Goal: Transaction & Acquisition: Download file/media

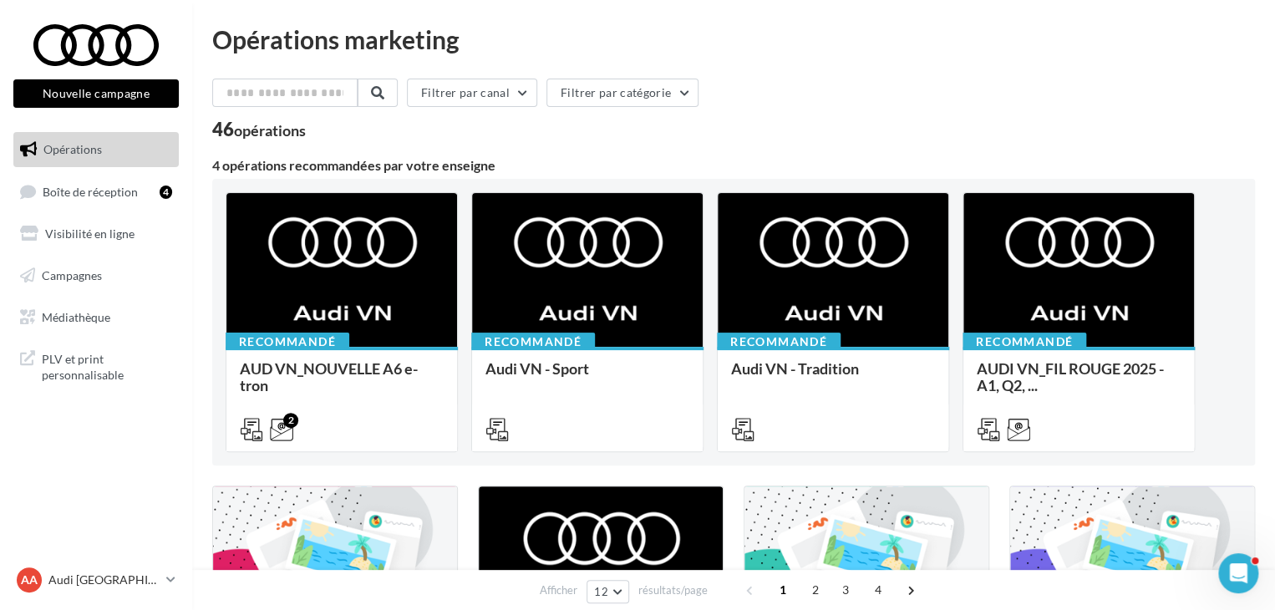
click at [134, 298] on ul "Opérations Boîte de réception 4 Visibilité en ligne Campagnes Médiathèque" at bounding box center [96, 233] width 179 height 216
click at [134, 329] on link "Médiathèque" at bounding box center [96, 317] width 172 height 35
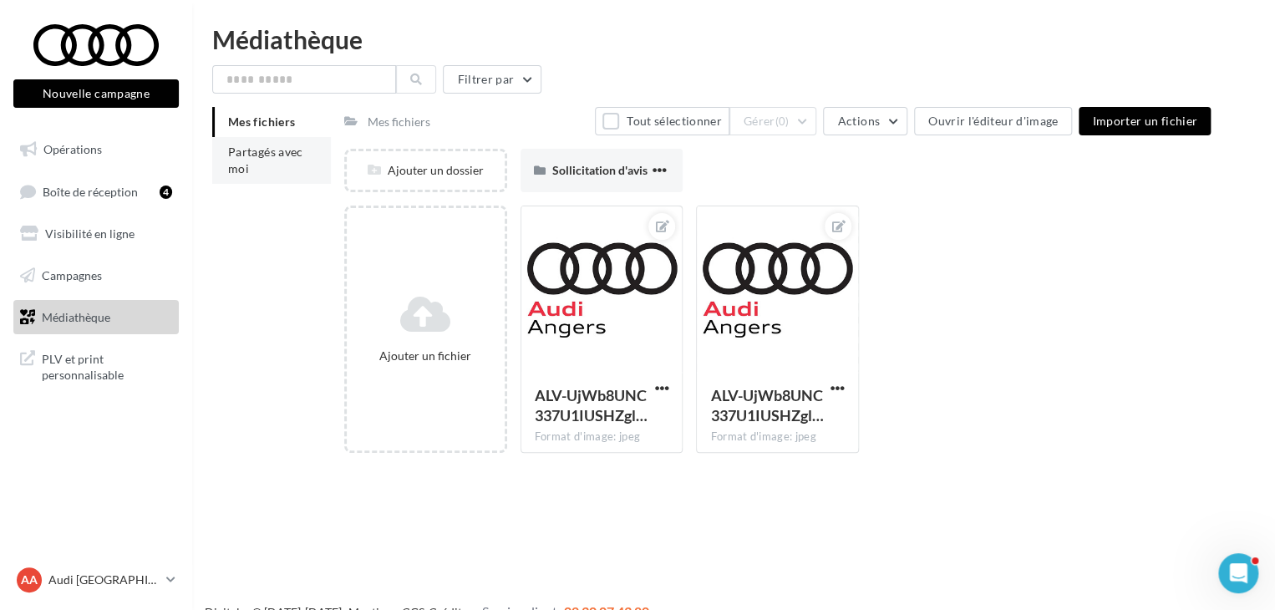
click at [290, 142] on li "Partagés avec moi" at bounding box center [271, 160] width 119 height 47
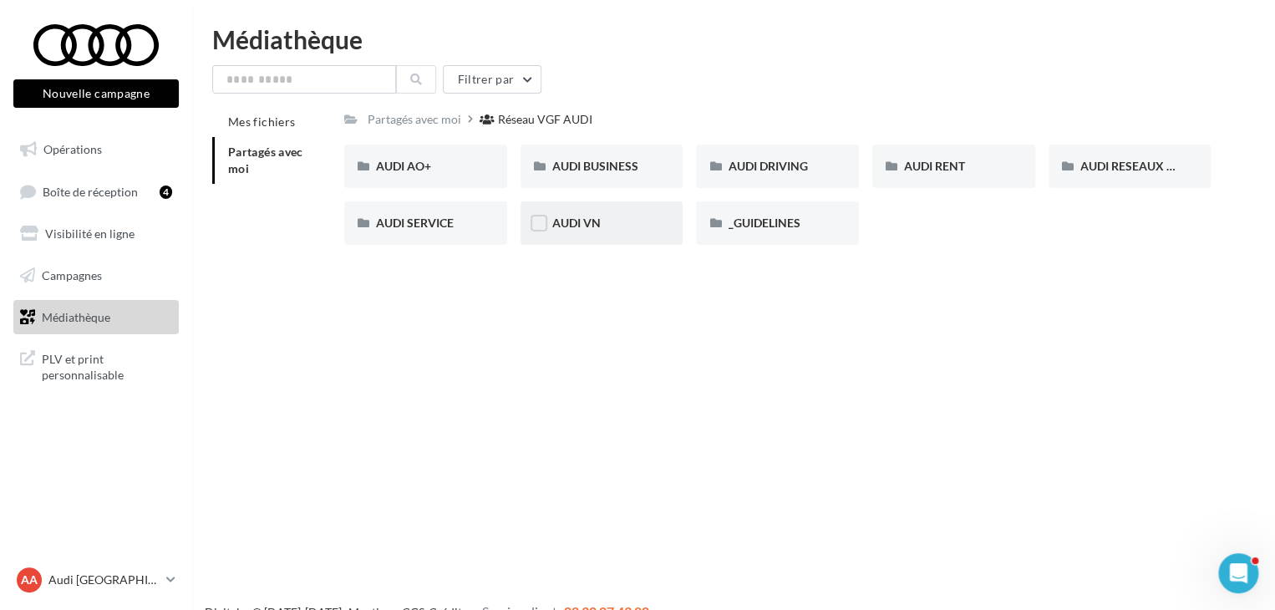
click at [620, 229] on div "AUDI VN" at bounding box center [601, 223] width 99 height 17
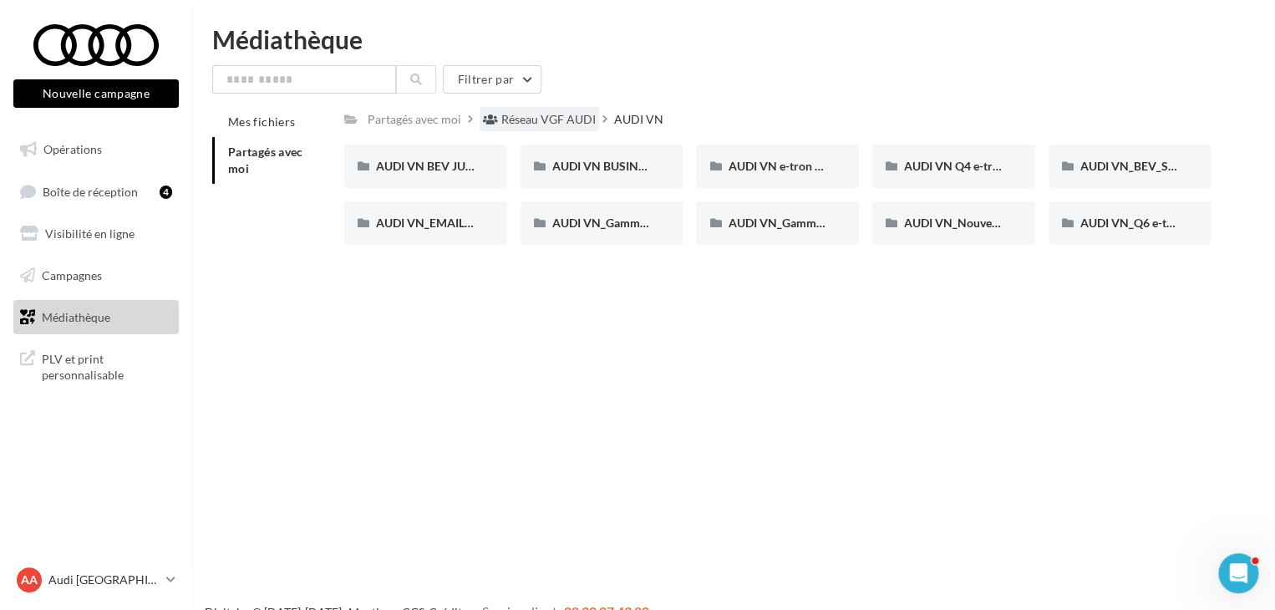
click at [562, 109] on div "Réseau VGF AUDI" at bounding box center [540, 119] width 120 height 24
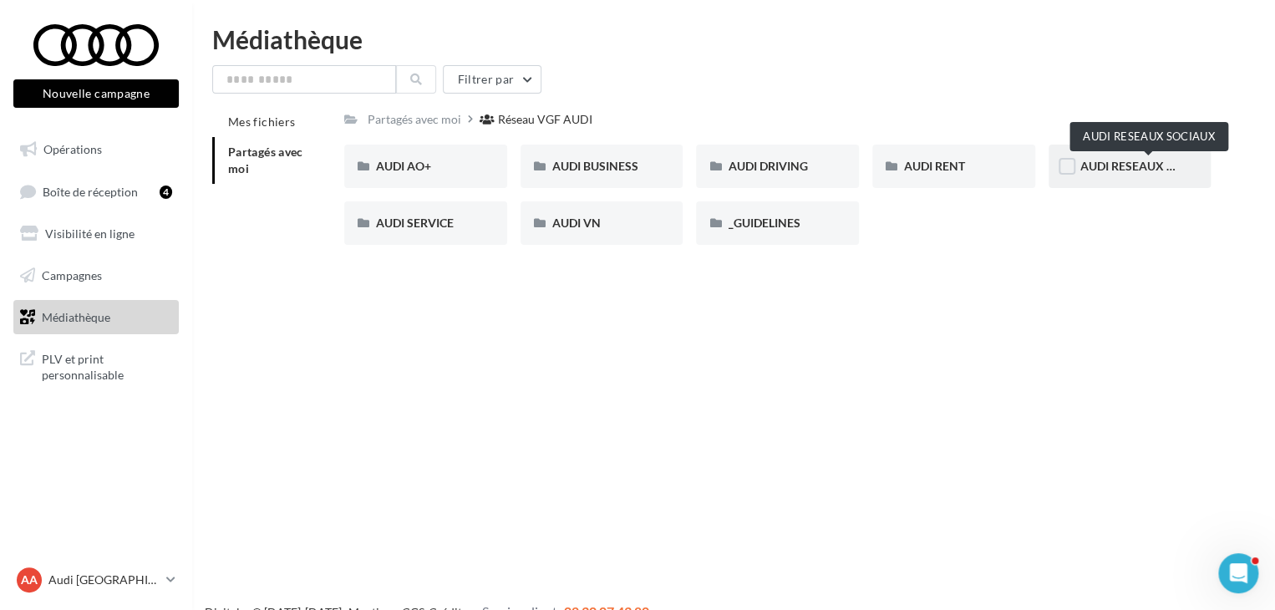
click at [1120, 170] on span "AUDI RESEAUX SOCIAUX" at bounding box center [1150, 166] width 138 height 14
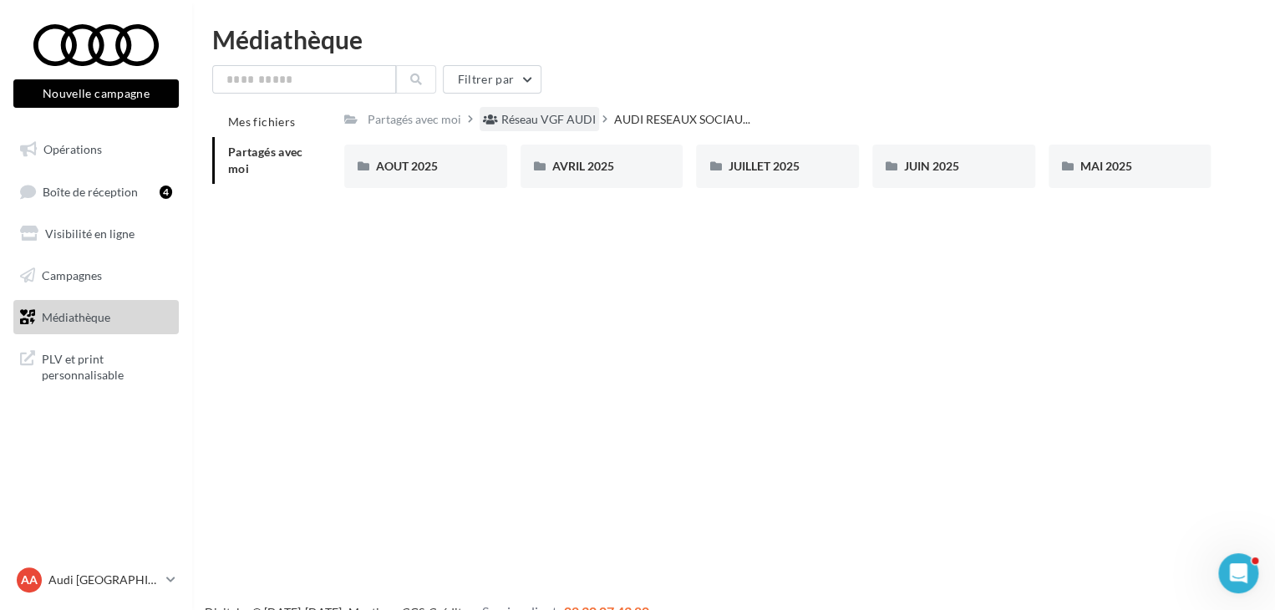
click at [539, 118] on div "Réseau VGF AUDI" at bounding box center [548, 119] width 94 height 17
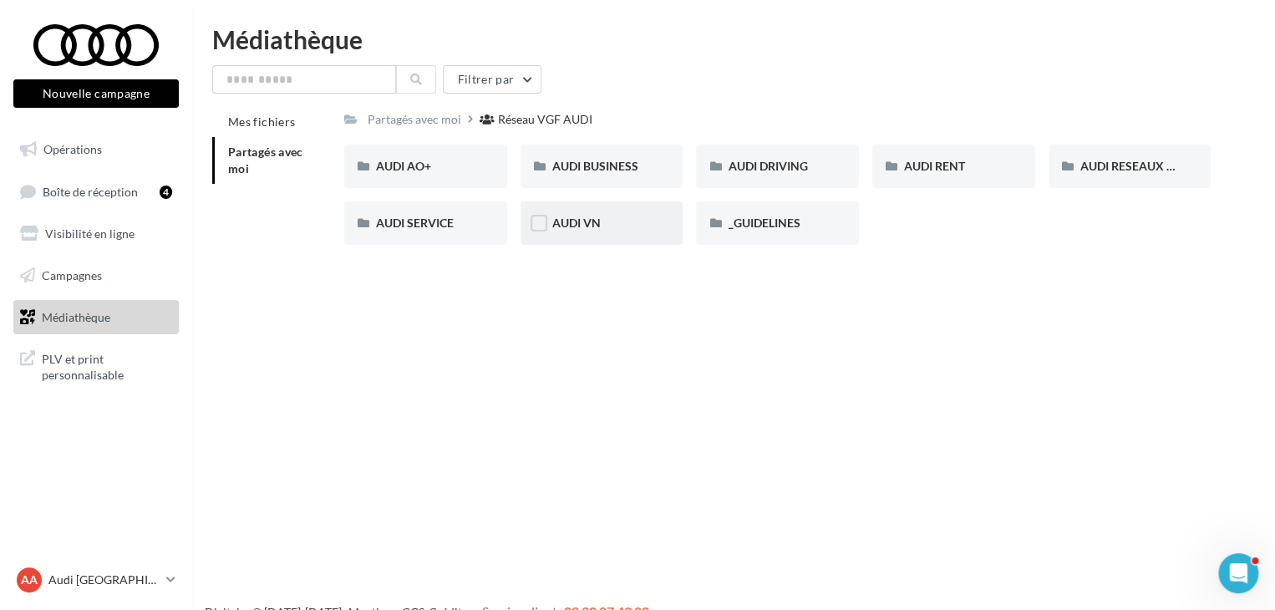
click at [602, 232] on div "AUDI VN" at bounding box center [601, 223] width 99 height 17
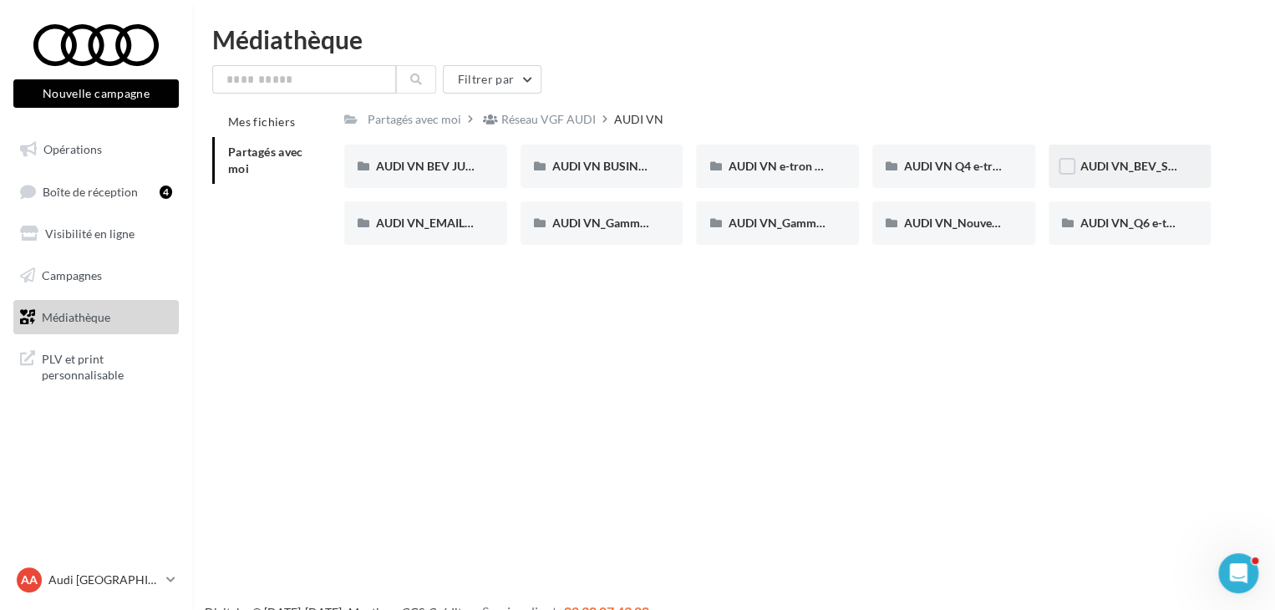
click at [1114, 174] on div "AUDI VN_BEV_SEPTEMBRE" at bounding box center [1130, 166] width 99 height 17
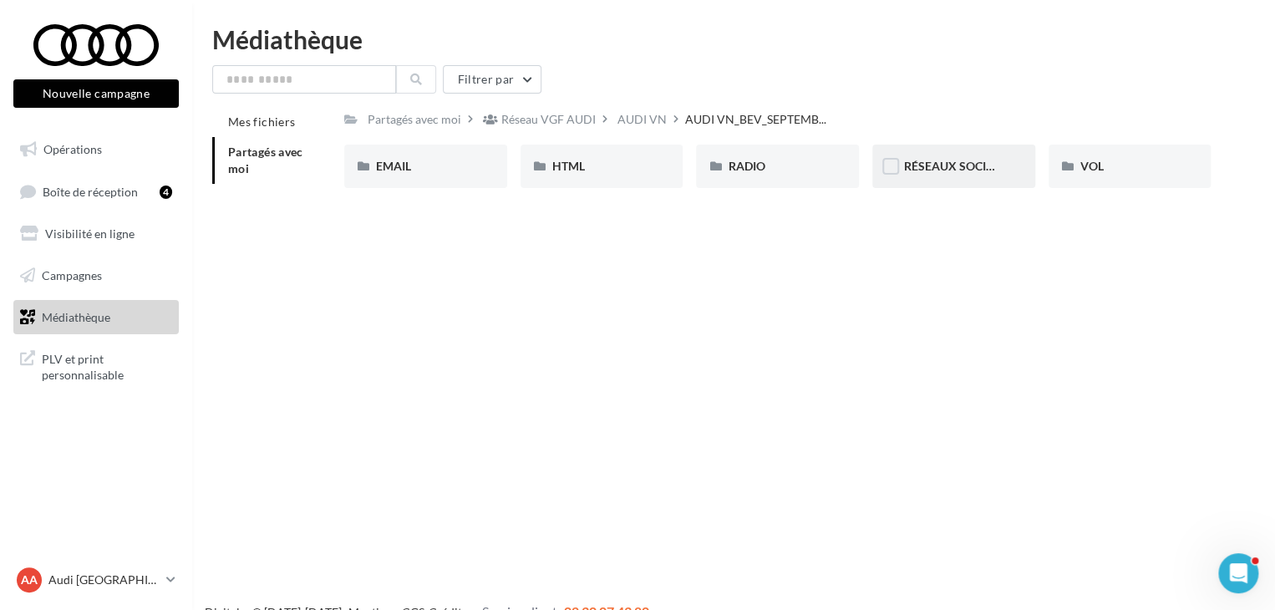
click at [957, 181] on div "RÉSEAUX SOCIAUX" at bounding box center [954, 166] width 163 height 43
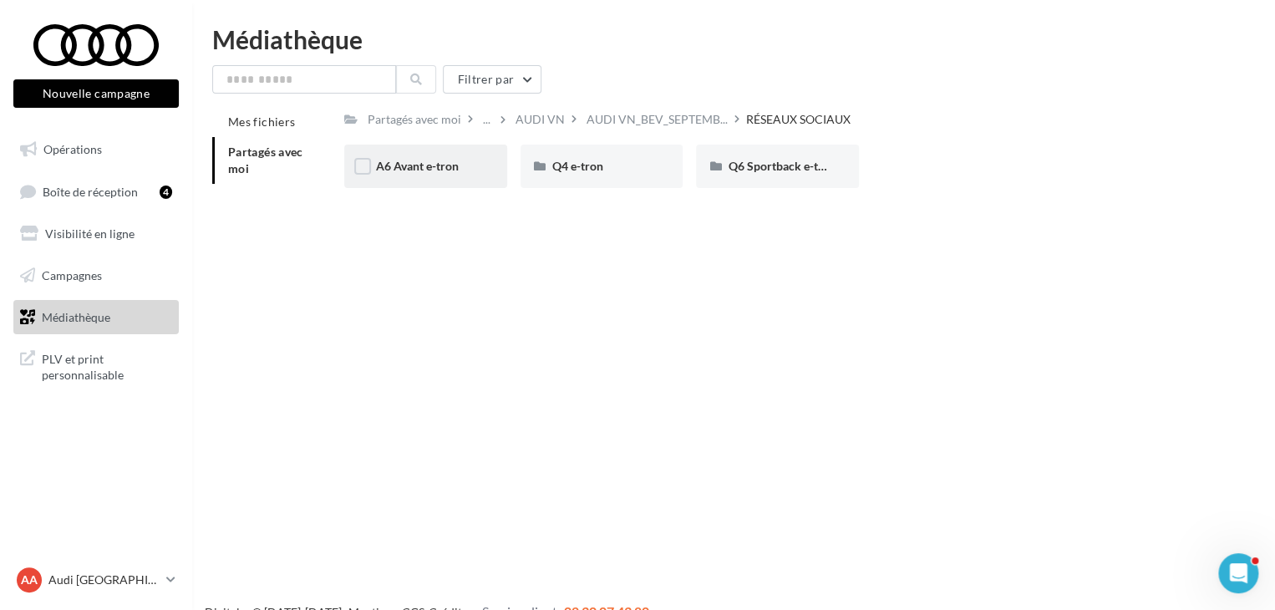
click at [446, 175] on div "A6 Avant e-tron" at bounding box center [425, 166] width 163 height 43
click at [730, 120] on div "RÉSEAUX SOCIAUX" at bounding box center [731, 119] width 104 height 17
click at [634, 184] on div "Q4 e-tron" at bounding box center [602, 166] width 163 height 43
click at [734, 125] on div "RÉSEAUX SOCIAUX" at bounding box center [731, 119] width 104 height 17
click at [629, 110] on div "AUDI VN_BEV_SEPTEMB..." at bounding box center [657, 119] width 148 height 24
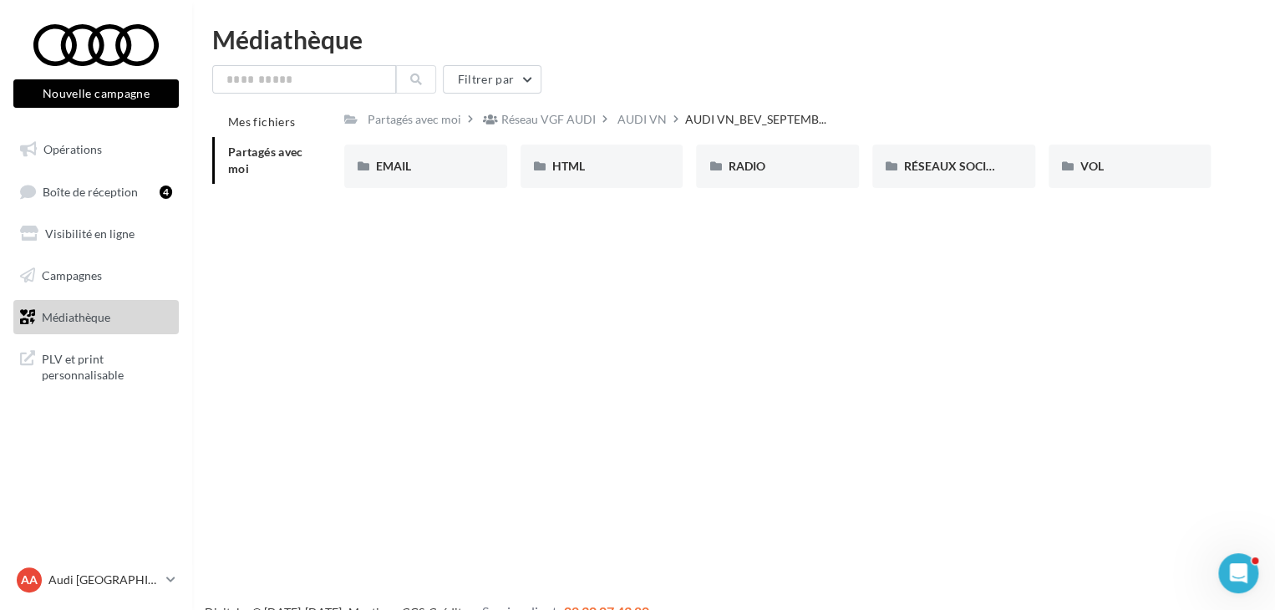
click at [446, 174] on div "EMAIL" at bounding box center [425, 166] width 99 height 17
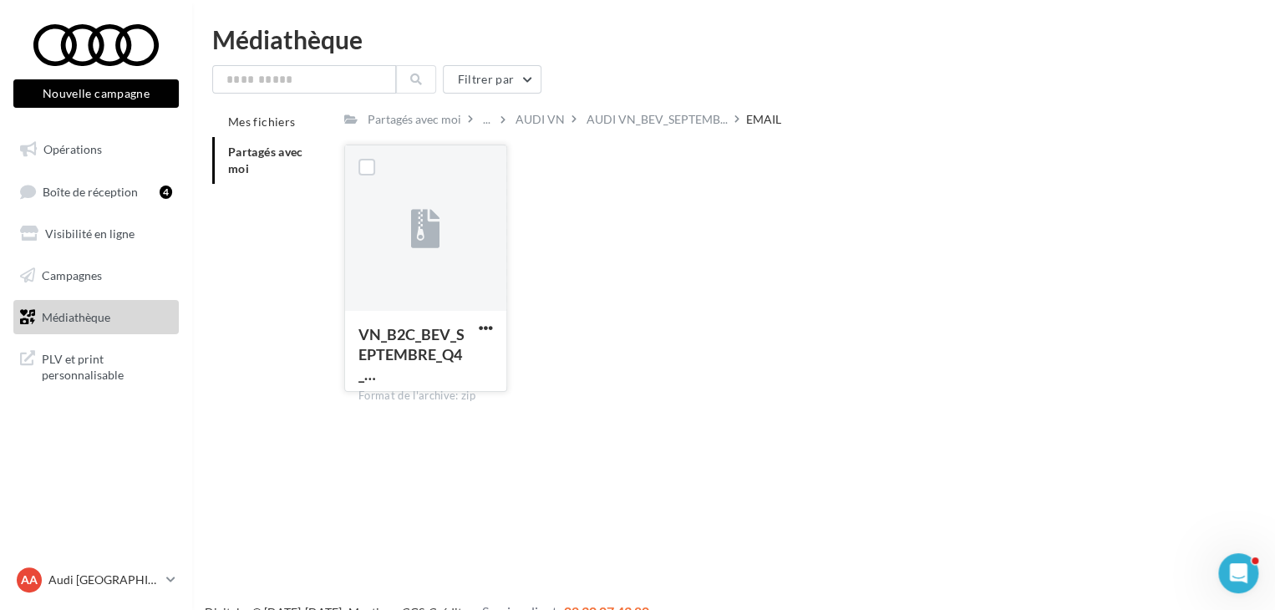
click at [481, 313] on div "VN_B2C_BEV_SEPTEMBRE_Q4_… Format de l'archive: zip" at bounding box center [425, 350] width 161 height 79
click at [484, 323] on span "button" at bounding box center [486, 328] width 14 height 14
click at [416, 368] on button "Télécharger" at bounding box center [412, 360] width 167 height 43
click at [97, 583] on p "Audi [GEOGRAPHIC_DATA]" at bounding box center [103, 580] width 111 height 17
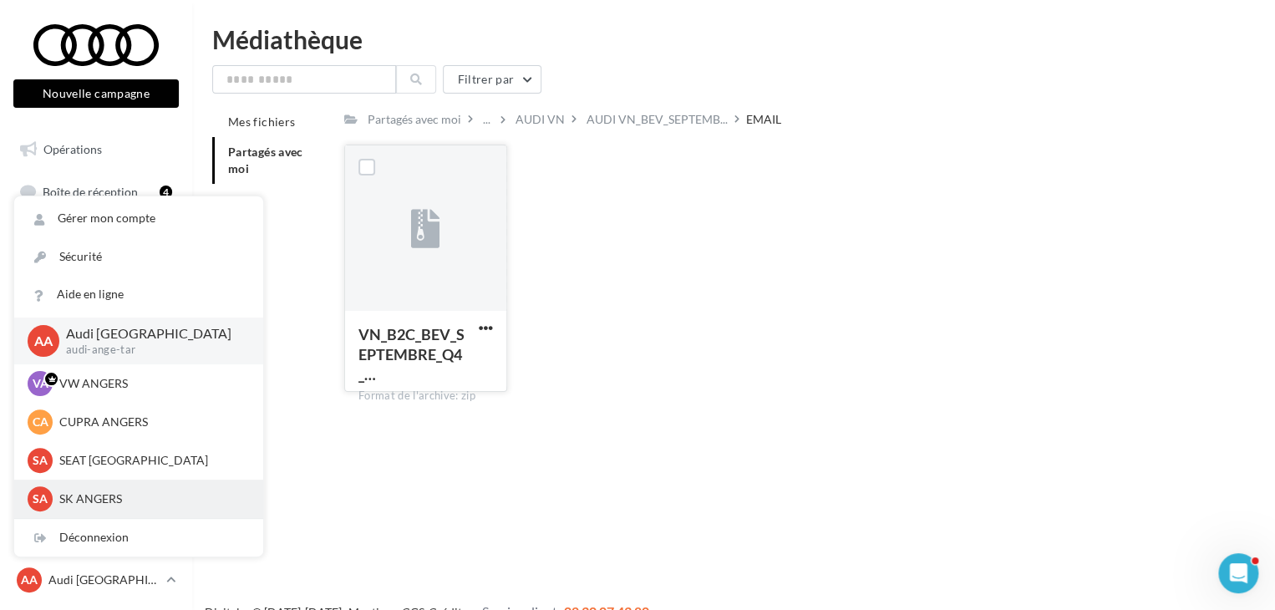
click at [113, 500] on p "SK ANGERS" at bounding box center [151, 499] width 184 height 17
